Goal: Task Accomplishment & Management: Complete application form

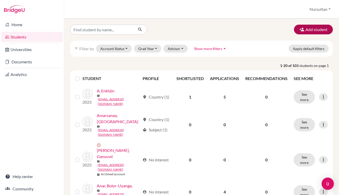
click at [307, 30] on button "Add student" at bounding box center [313, 30] width 39 height 10
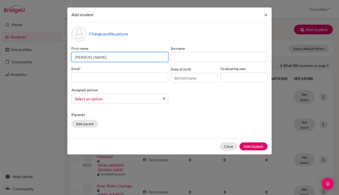
type input "[PERSON_NAME]"
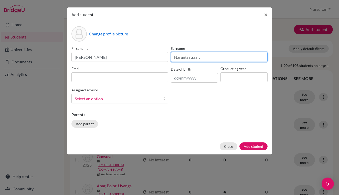
type input "Narantsatsralt"
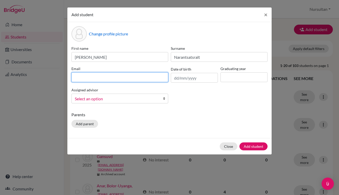
paste input "mailto:[EMAIL_ADDRESS][DOMAIN_NAME]"
click at [89, 79] on input "mailto:[EMAIL_ADDRESS][DOMAIN_NAME]" at bounding box center [119, 77] width 97 height 10
type input "[EMAIL_ADDRESS][DOMAIN_NAME]"
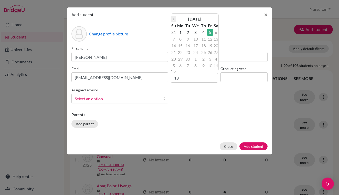
click at [174, 19] on th "«" at bounding box center [173, 19] width 5 height 7
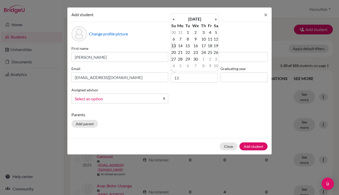
click at [175, 47] on td "13" at bounding box center [173, 45] width 5 height 7
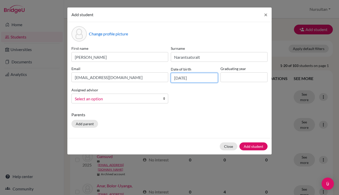
click at [199, 78] on input "[DATE]" at bounding box center [194, 78] width 47 height 10
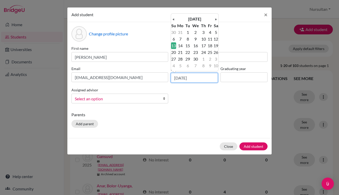
type input "[DATE]"
click at [229, 78] on input at bounding box center [243, 77] width 47 height 10
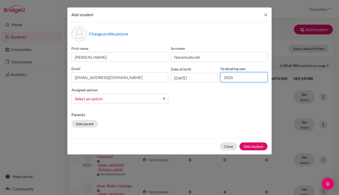
type input "2026"
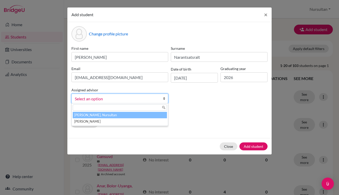
click at [149, 99] on span "Select an option" at bounding box center [116, 98] width 83 height 7
click at [94, 116] on li "[PERSON_NAME], Nursultan" at bounding box center [120, 115] width 94 height 6
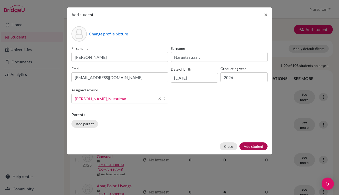
click at [250, 146] on button "Add student" at bounding box center [253, 146] width 28 height 8
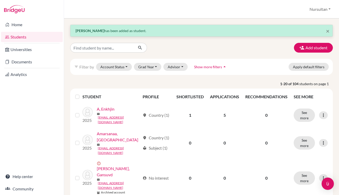
click at [319, 8] on button "Nursultan" at bounding box center [320, 9] width 26 height 10
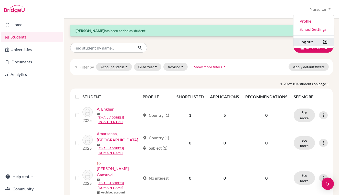
click at [311, 41] on button "Log out" at bounding box center [313, 42] width 40 height 8
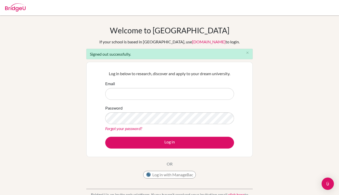
click at [151, 97] on input "Email" at bounding box center [169, 94] width 129 height 12
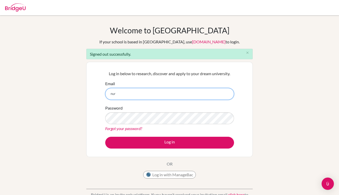
type input "[EMAIL_ADDRESS][DOMAIN_NAME]"
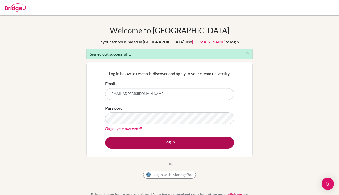
click at [171, 142] on button "Log in" at bounding box center [169, 142] width 129 height 12
